Goal: Task Accomplishment & Management: Manage account settings

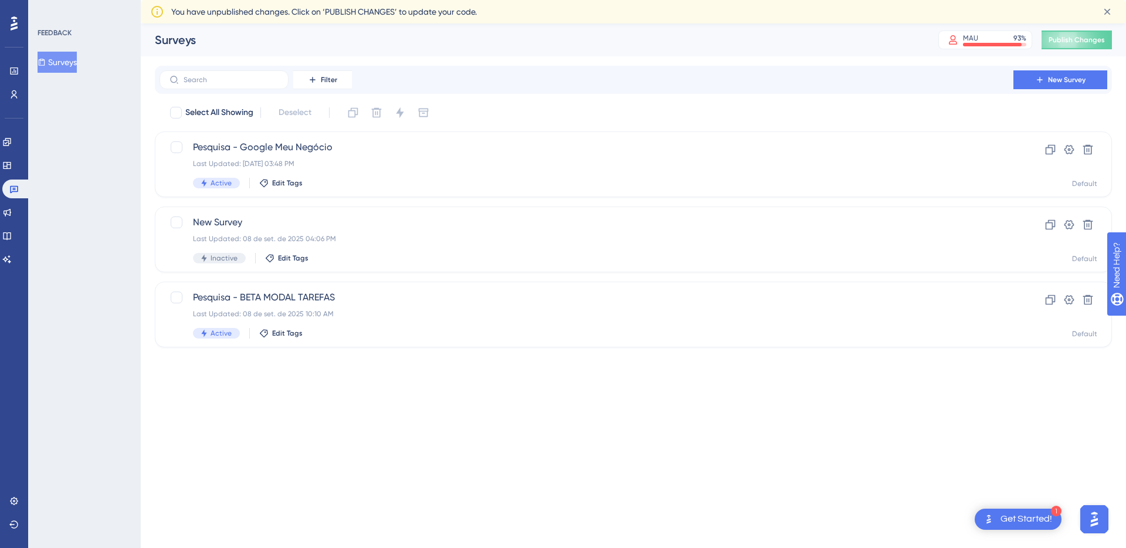
click at [77, 65] on button "Surveys" at bounding box center [57, 62] width 39 height 21
click at [484, 165] on div "Last Updated: [DATE] 03:48 PM" at bounding box center [586, 163] width 787 height 9
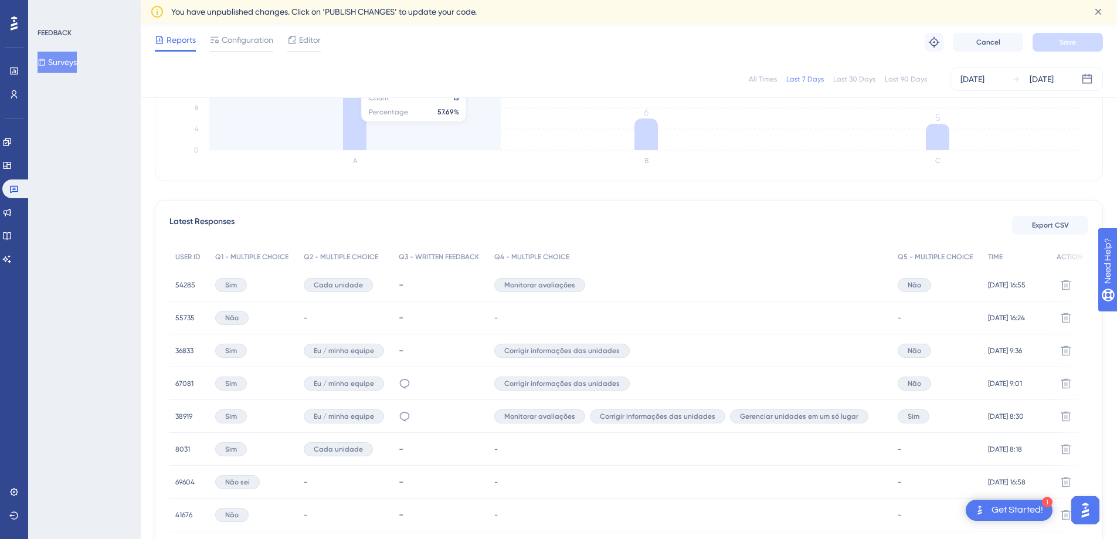
scroll to position [376, 0]
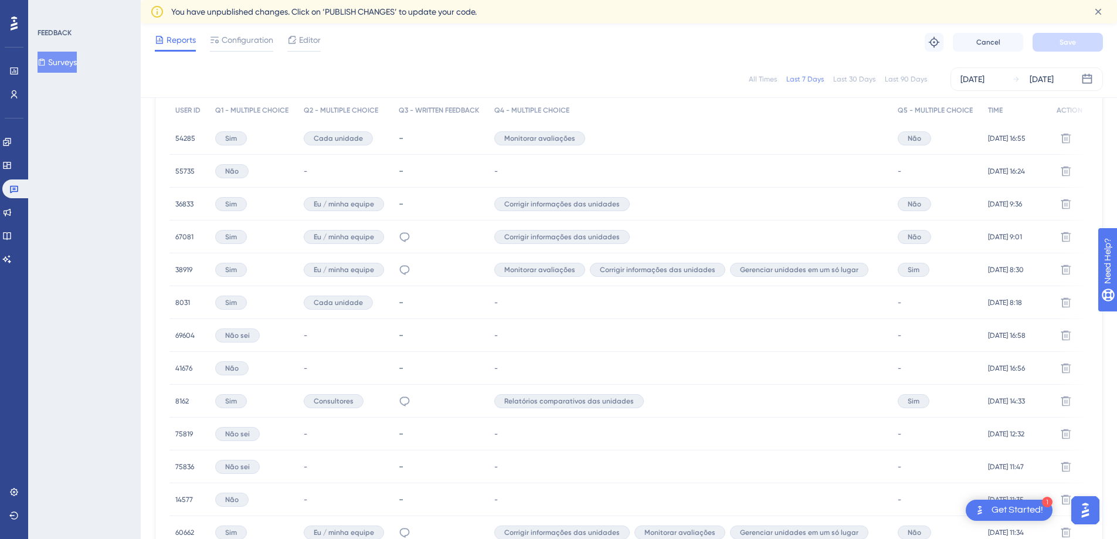
click at [184, 275] on div "38919 38919" at bounding box center [183, 269] width 17 height 33
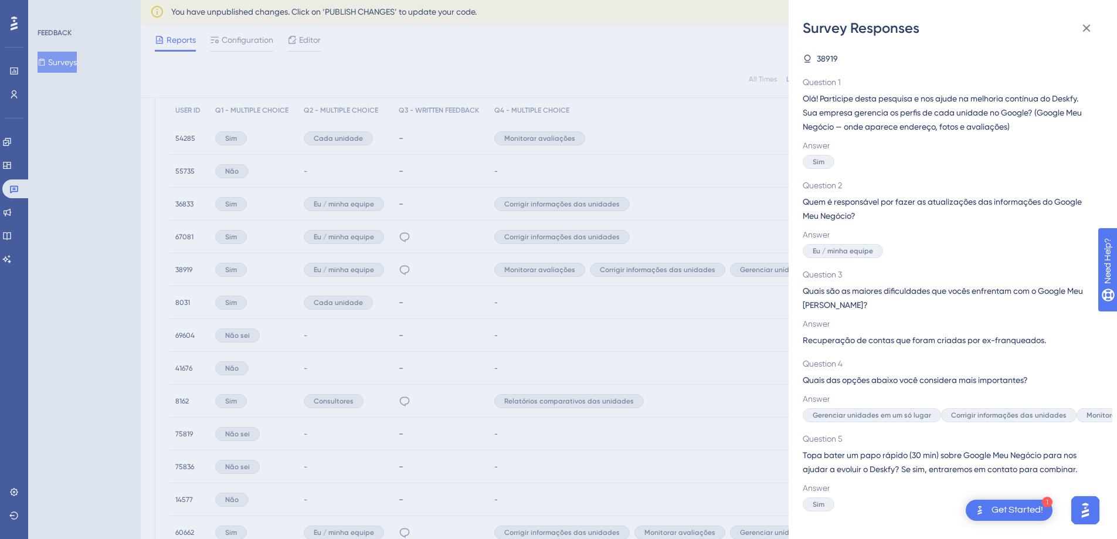
click at [192, 296] on div "Survey Responses 38919 Question 1 Olá! Participe desta pesquisa e nos ajude na …" at bounding box center [558, 269] width 1117 height 539
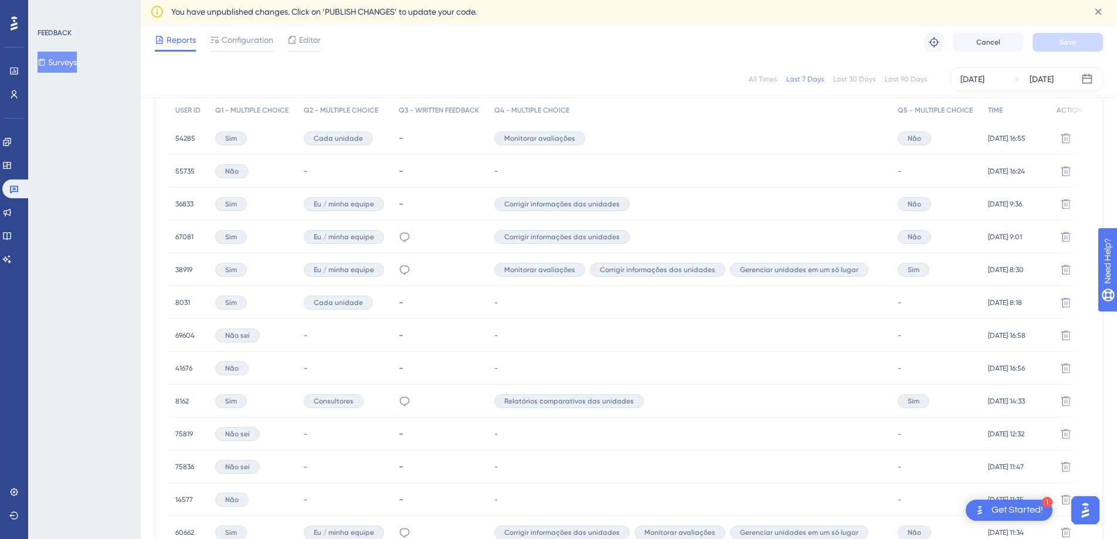
click at [181, 275] on div "38919 38919" at bounding box center [183, 269] width 17 height 33
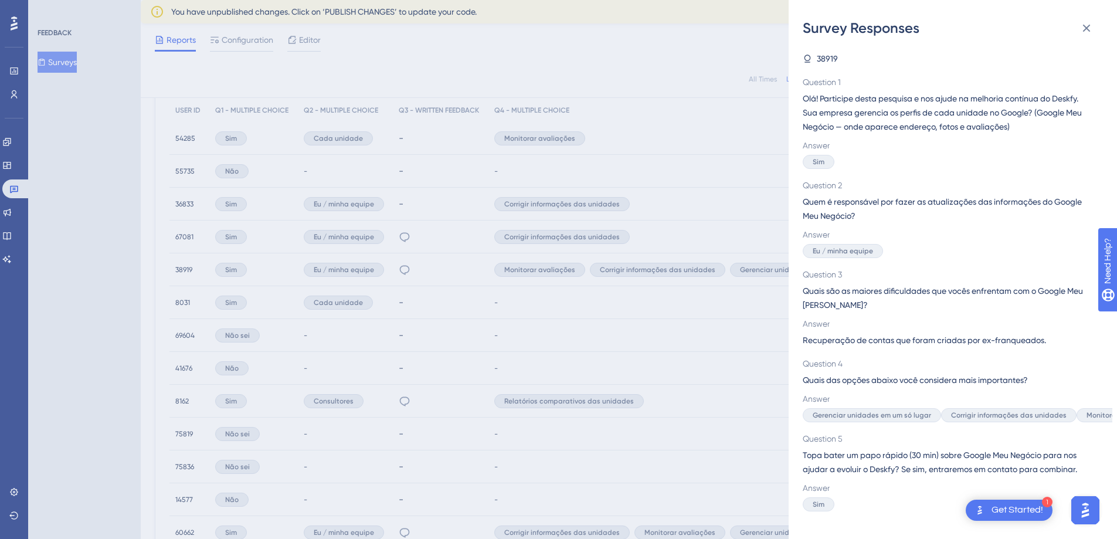
click at [181, 275] on div "Survey Responses 38919 Question 1 Olá! Participe desta pesquisa e nos ajude na …" at bounding box center [558, 269] width 1117 height 539
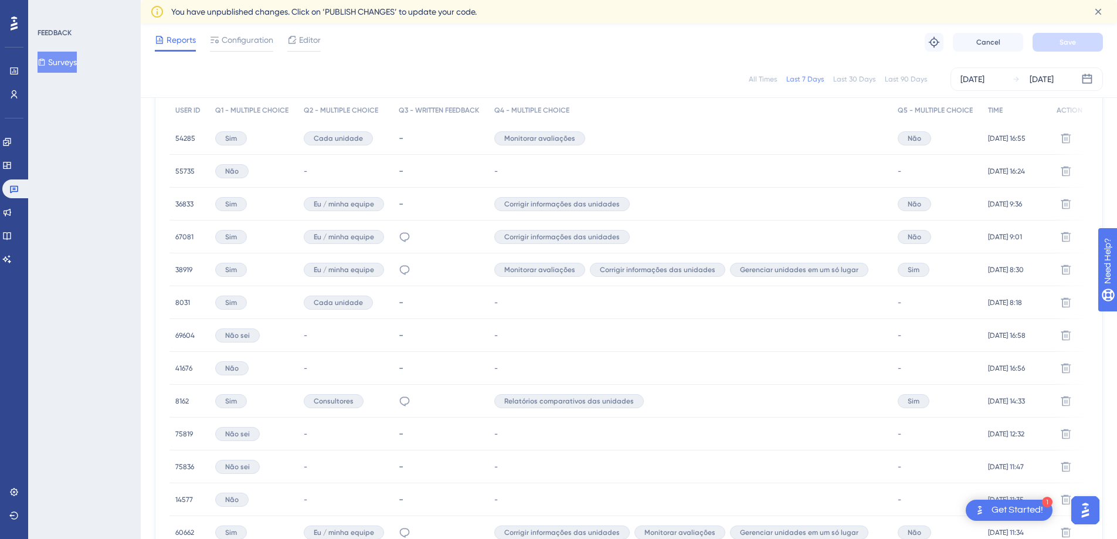
click at [181, 269] on span "38919" at bounding box center [183, 269] width 17 height 9
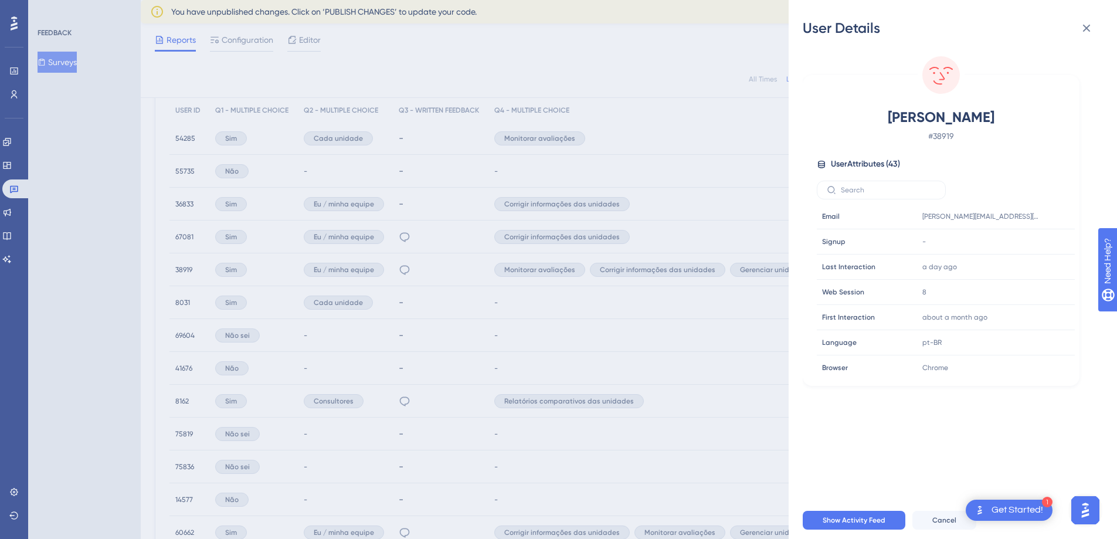
click at [155, 272] on div "User Details [PERSON_NAME] # 38919 User Attributes ( 43 ) Email Email [PERSON_N…" at bounding box center [558, 269] width 1117 height 539
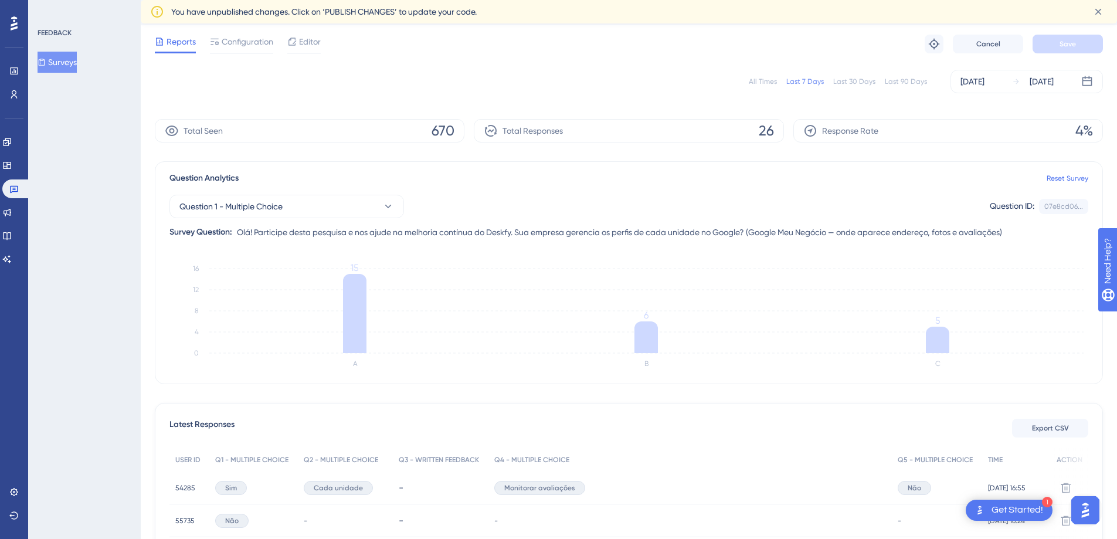
scroll to position [0, 0]
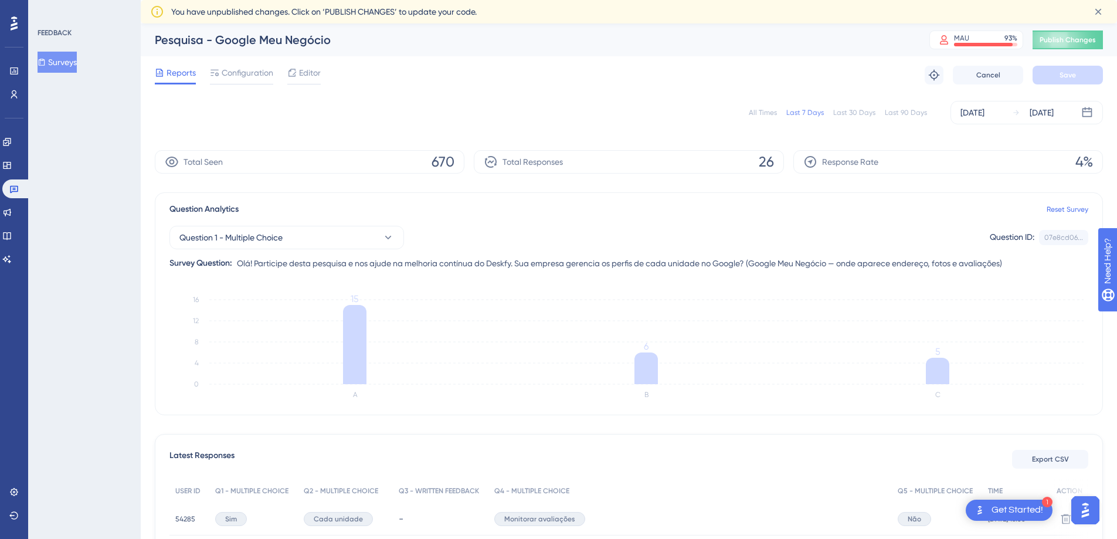
click at [59, 72] on button "Surveys" at bounding box center [57, 62] width 39 height 21
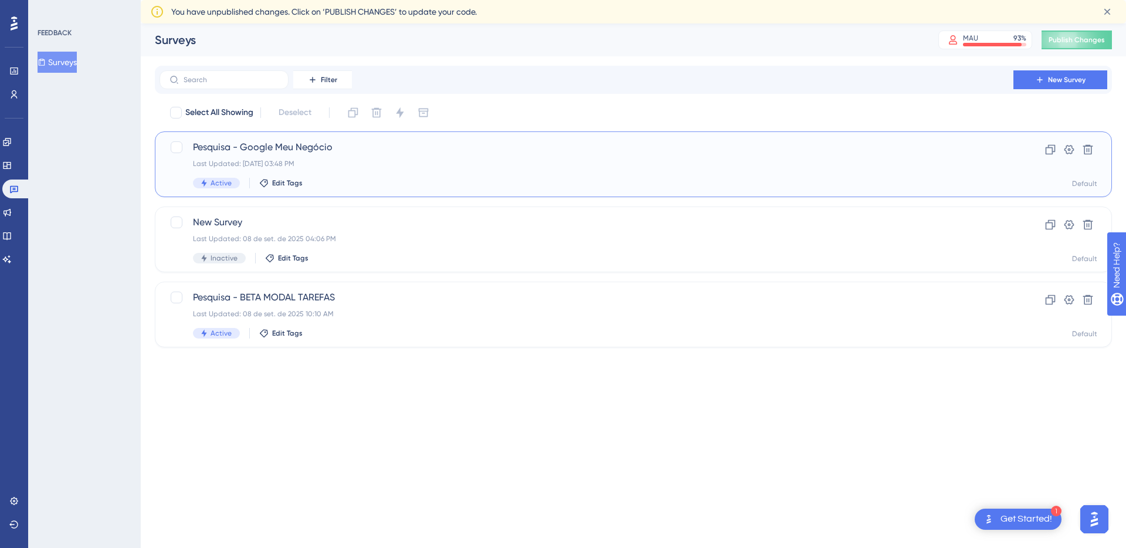
click at [609, 146] on span "Pesquisa - Google Meu Negócio" at bounding box center [586, 147] width 787 height 14
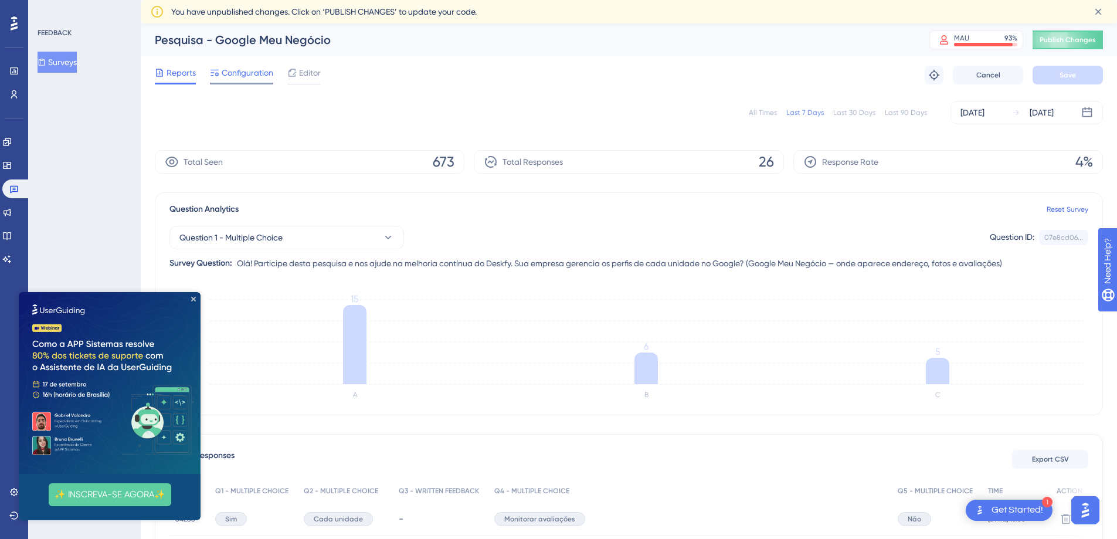
click at [252, 72] on span "Configuration" at bounding box center [248, 73] width 52 height 14
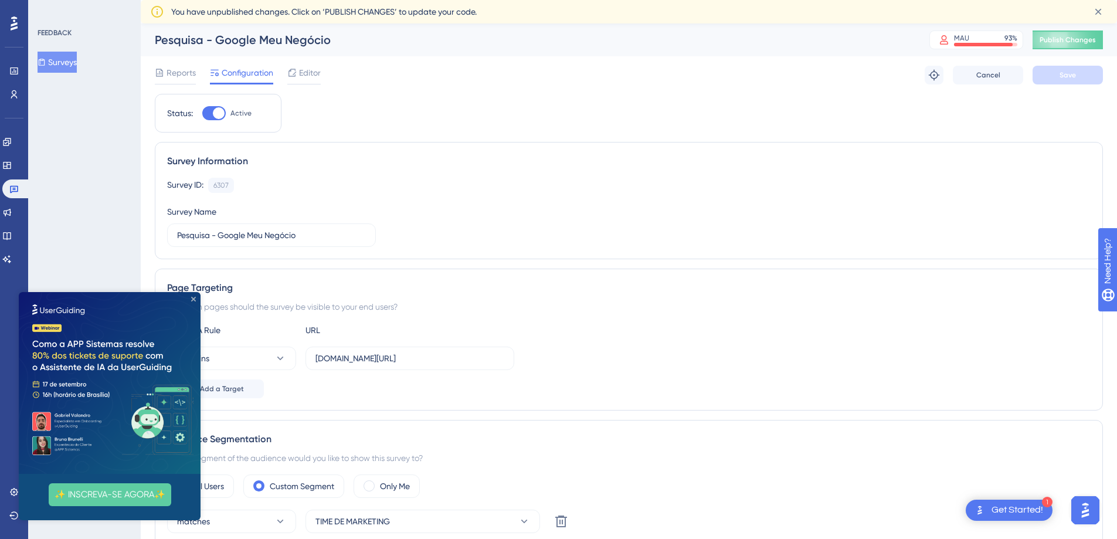
click at [195, 298] on icon "Close Preview" at bounding box center [193, 299] width 5 height 5
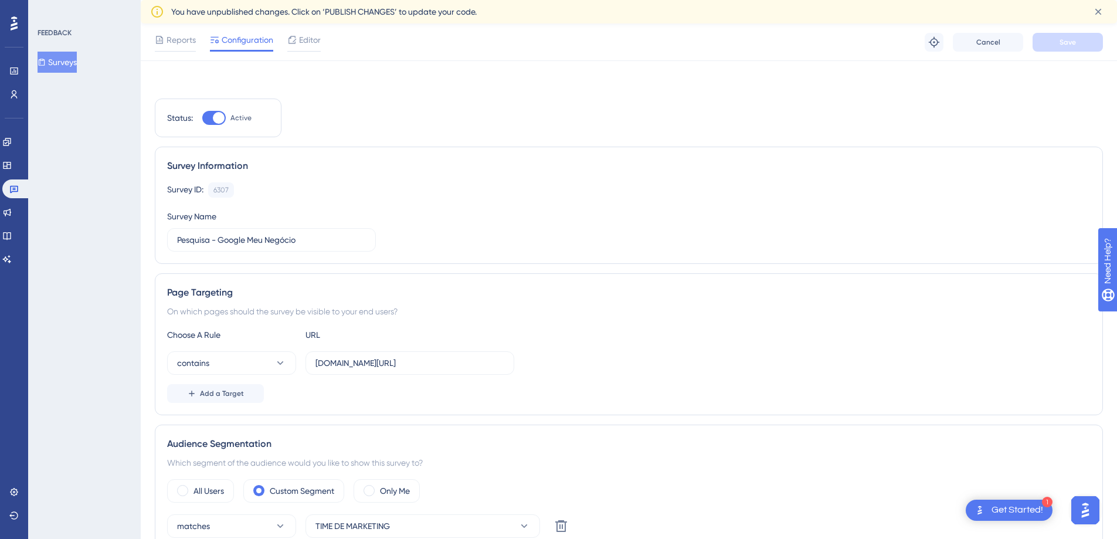
scroll to position [732, 0]
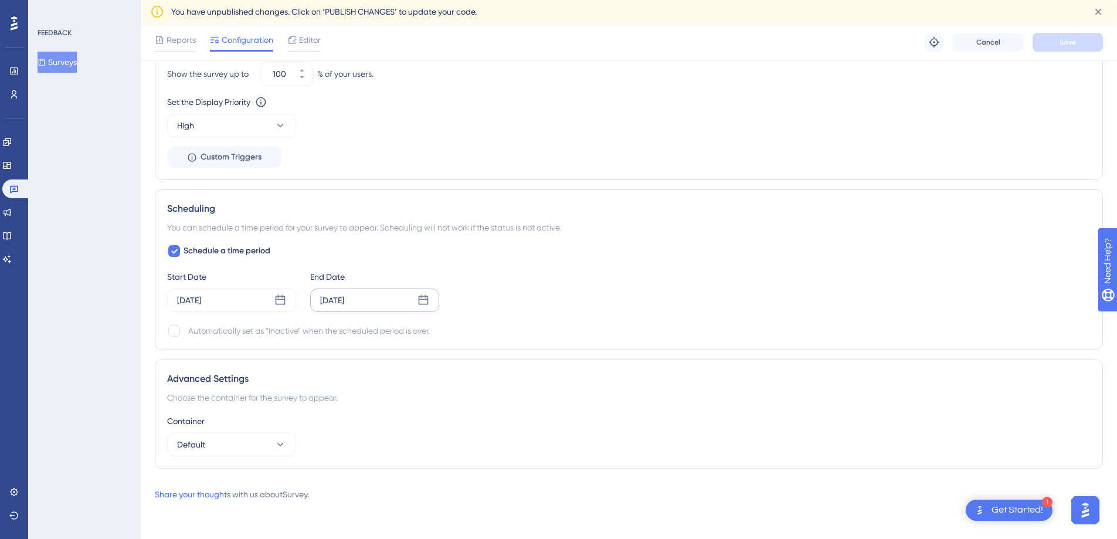
click at [389, 307] on div "[DATE]" at bounding box center [374, 300] width 129 height 23
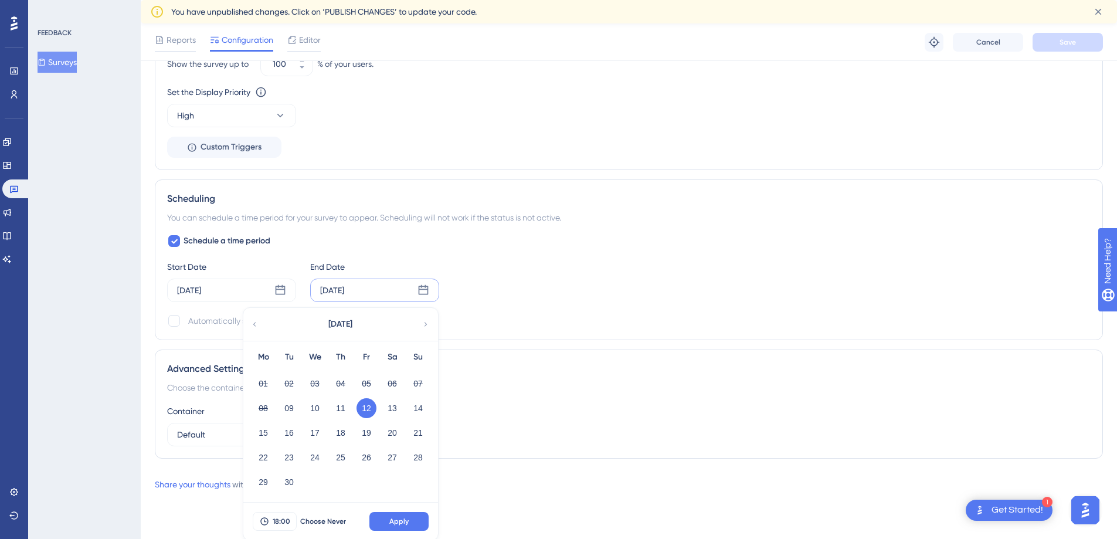
click at [499, 290] on div "Start Date [DATE] End Date [DATE] [DATE] Mo Tu We Th Fr Sa Su 01 02 03 04 05 06…" at bounding box center [629, 281] width 924 height 42
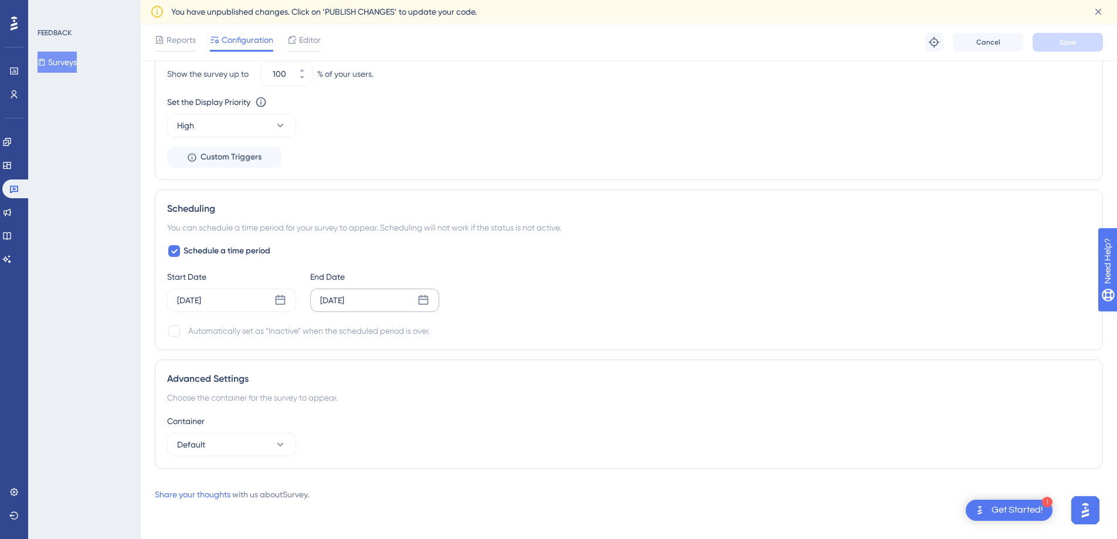
click at [344, 293] on div "[DATE]" at bounding box center [332, 300] width 24 height 14
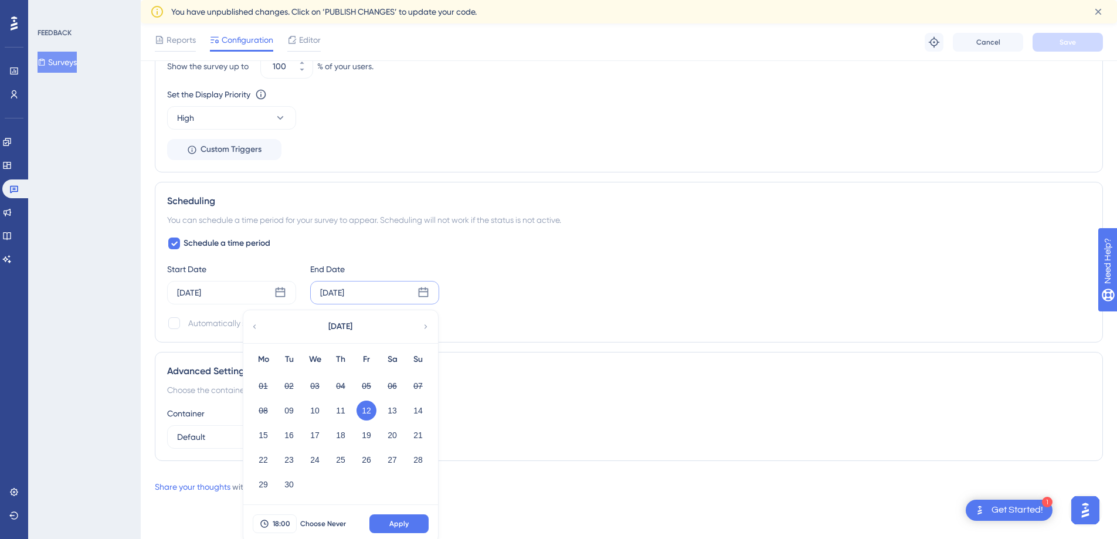
scroll to position [744, 0]
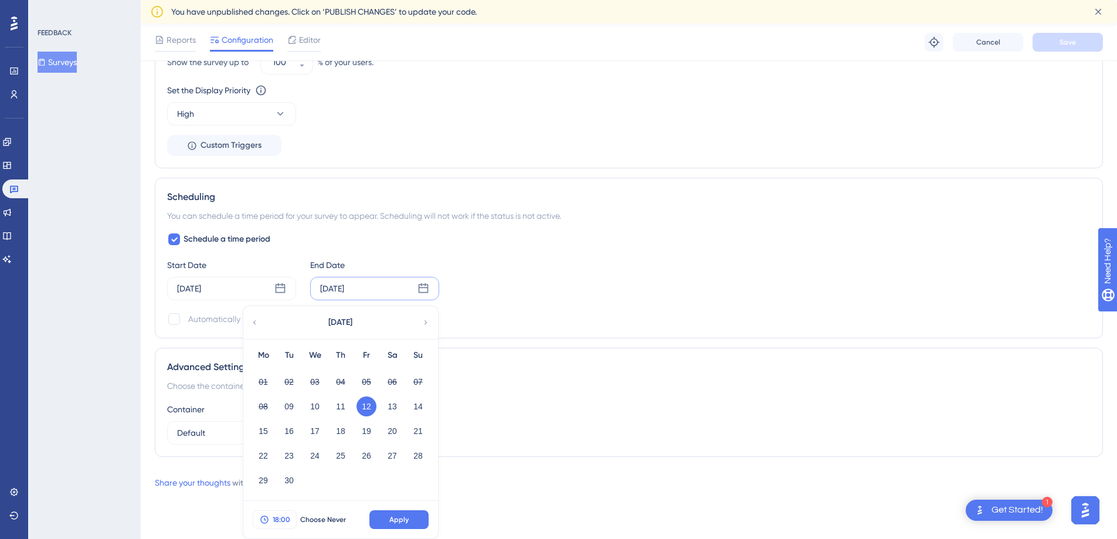
click at [280, 517] on span "18:00" at bounding box center [282, 519] width 18 height 9
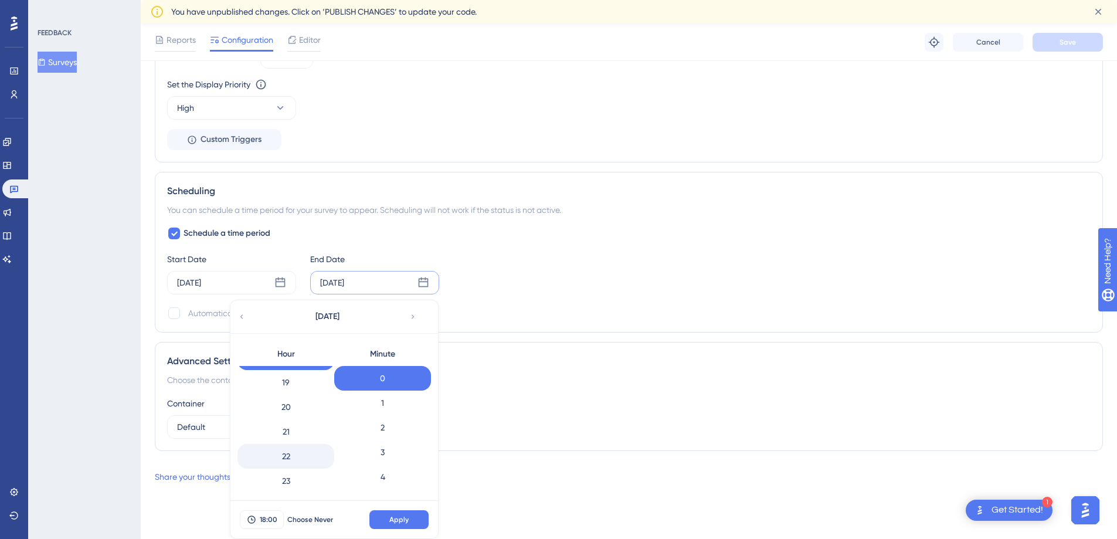
scroll to position [466, 0]
click at [289, 477] on div "23" at bounding box center [285, 479] width 97 height 25
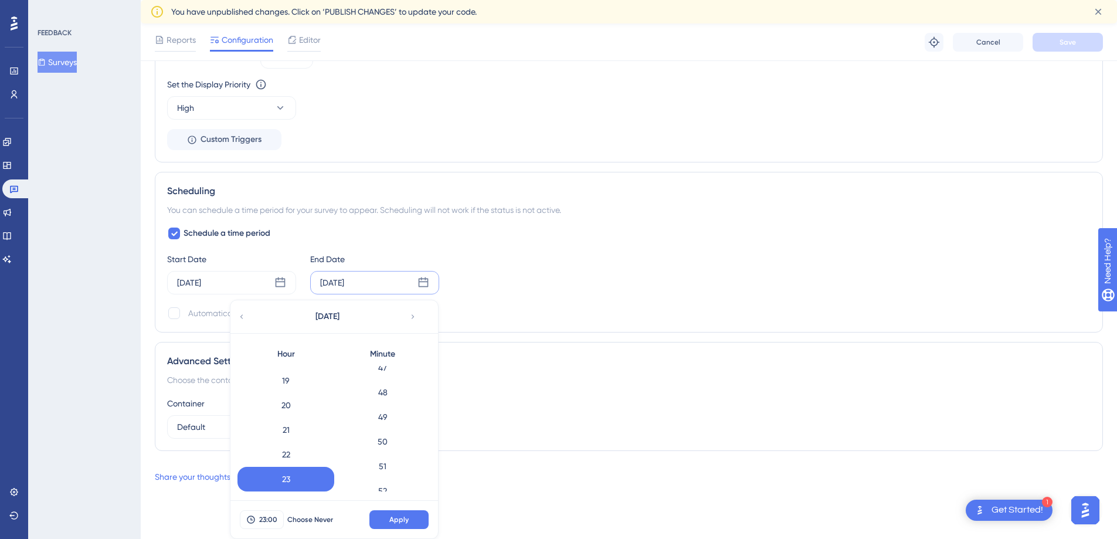
scroll to position [1352, 0]
click at [382, 473] on div "59" at bounding box center [382, 479] width 97 height 25
click at [403, 526] on button "Apply" at bounding box center [398, 519] width 59 height 19
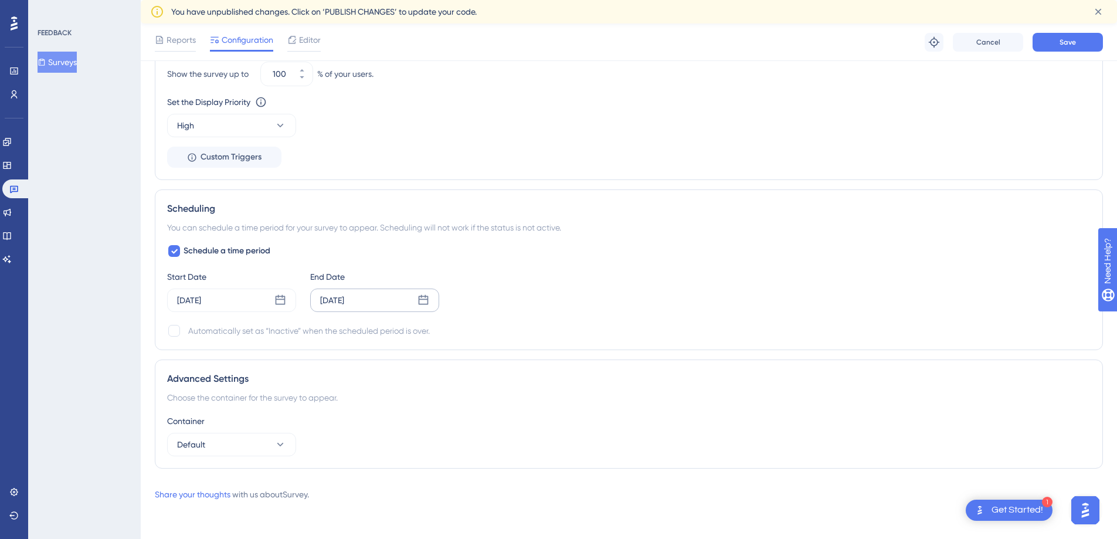
scroll to position [732, 0]
click at [1075, 50] on button "Save" at bounding box center [1068, 42] width 70 height 19
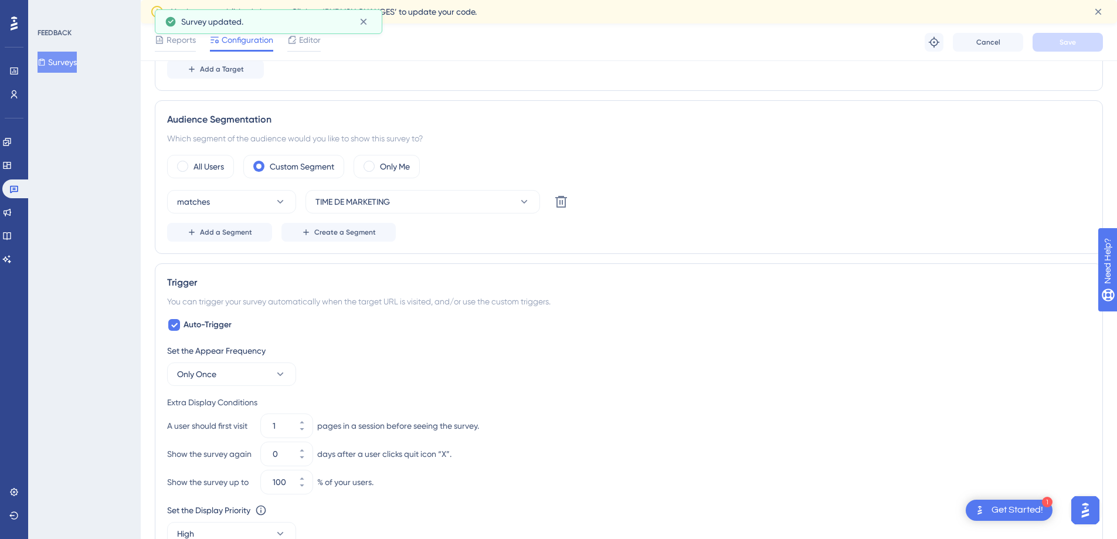
scroll to position [0, 0]
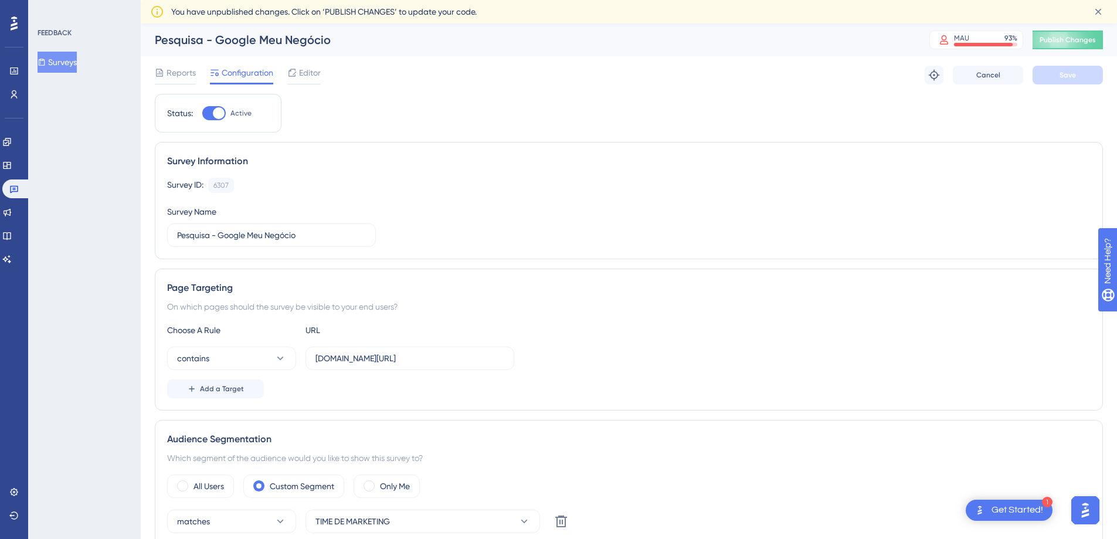
click at [68, 63] on button "Surveys" at bounding box center [57, 62] width 39 height 21
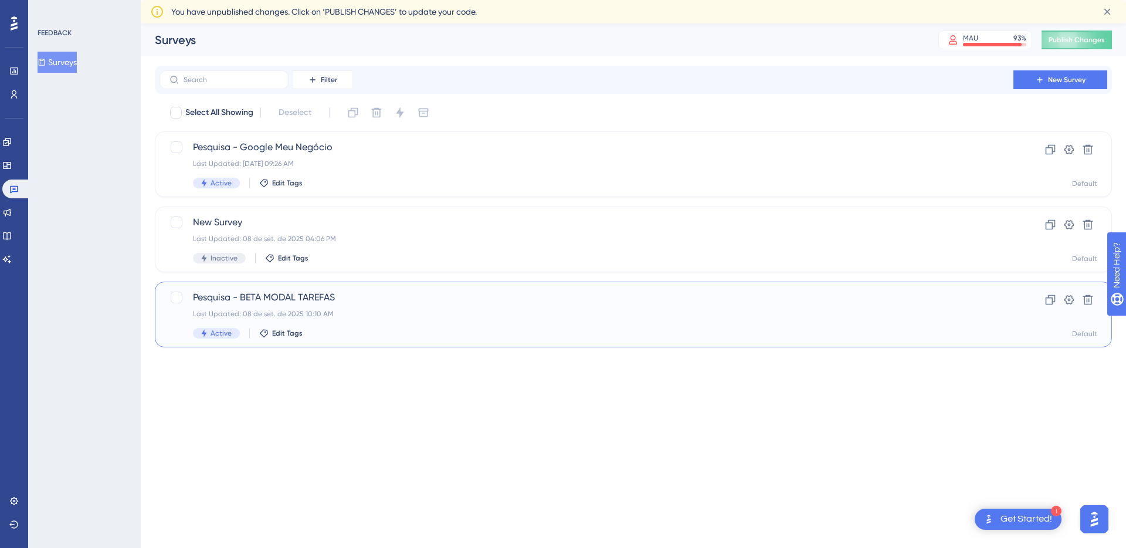
click at [294, 317] on div "Last Updated: 08 de set. de 2025 10:10 AM" at bounding box center [586, 313] width 787 height 9
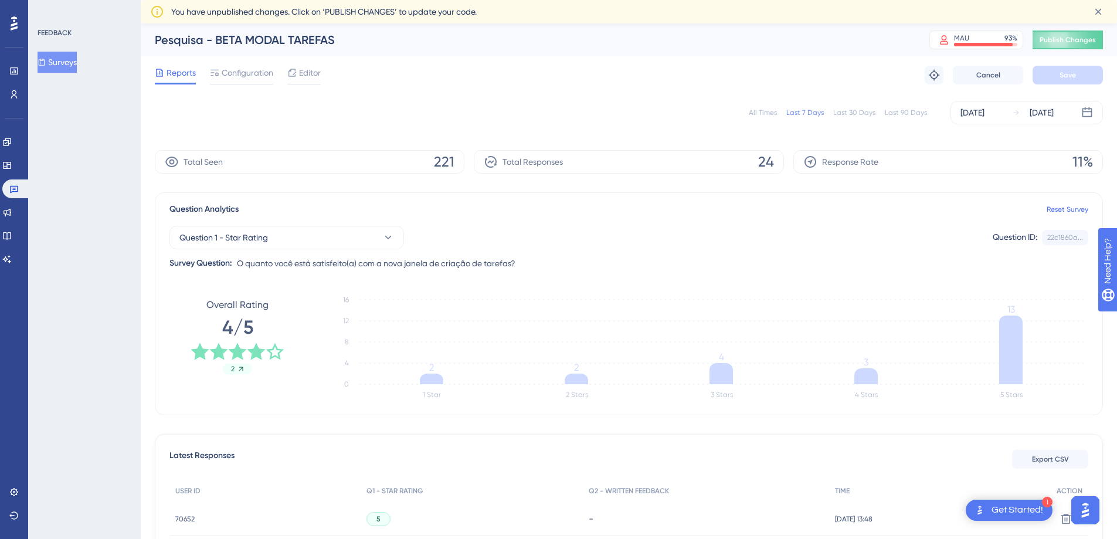
click at [59, 57] on button "Surveys" at bounding box center [57, 62] width 39 height 21
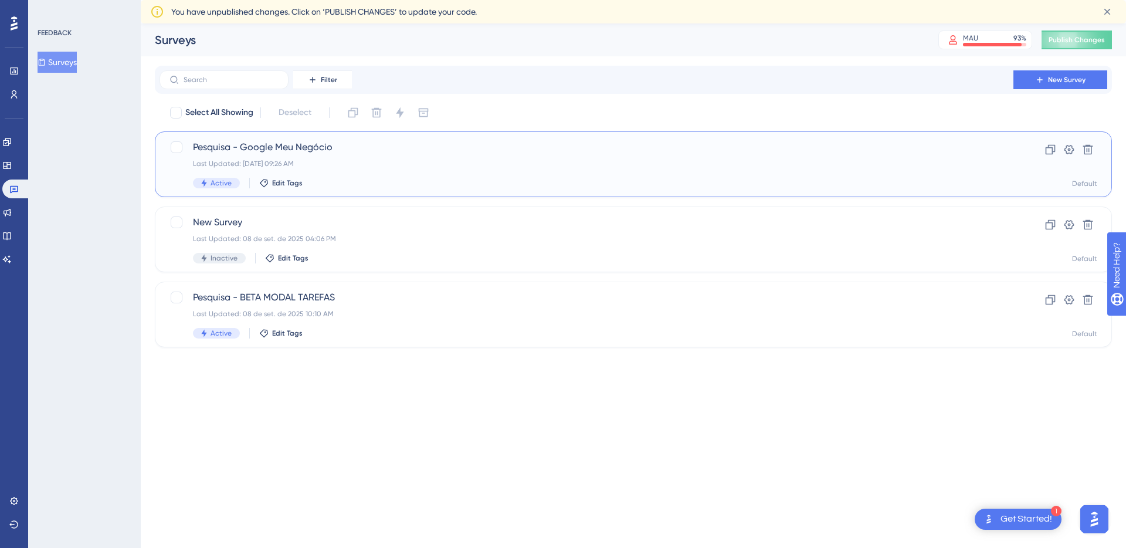
click at [429, 144] on span "Pesquisa - Google Meu Negócio" at bounding box center [586, 147] width 787 height 14
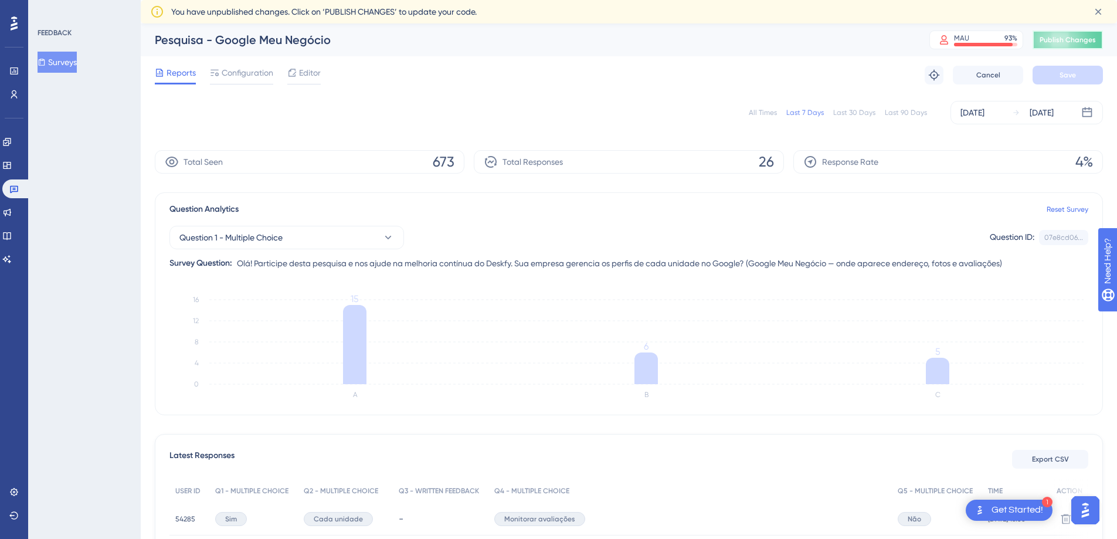
click at [1065, 45] on button "Publish Changes" at bounding box center [1068, 39] width 70 height 19
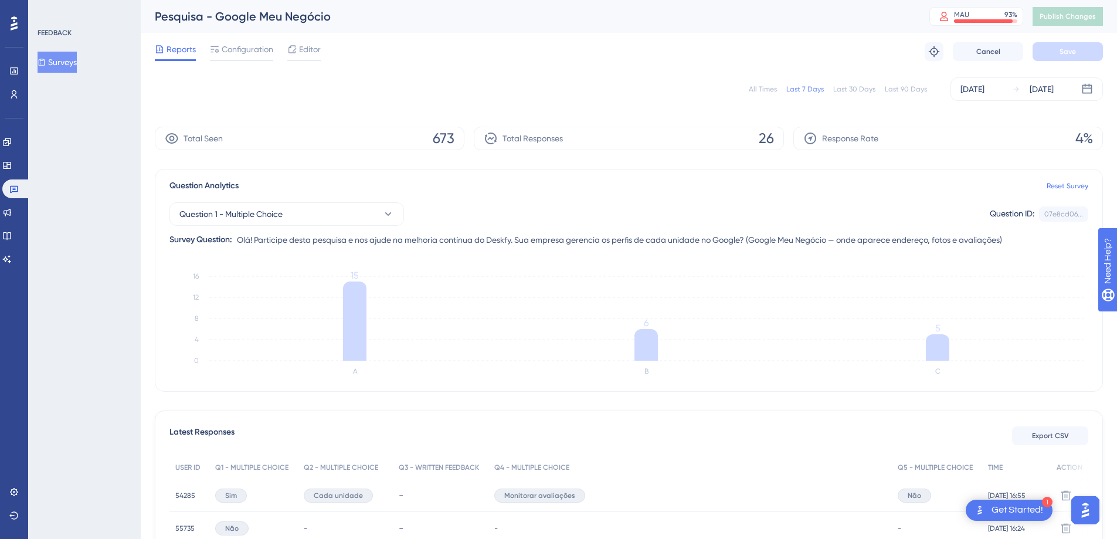
click at [366, 24] on div "Pesquisa - Google Meu Negócio" at bounding box center [527, 16] width 745 height 16
click at [625, 135] on div "Total Responses 26" at bounding box center [629, 135] width 310 height 23
click at [77, 66] on button "Surveys" at bounding box center [57, 62] width 39 height 21
